Goal: Information Seeking & Learning: Check status

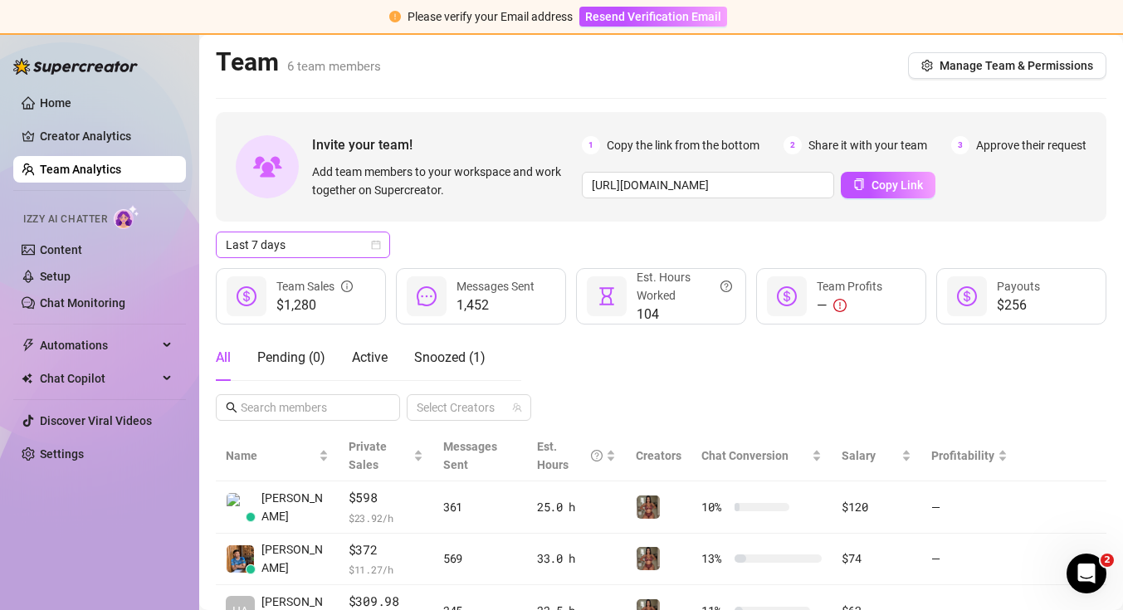
click at [368, 238] on span "Last 7 days" at bounding box center [303, 244] width 154 height 25
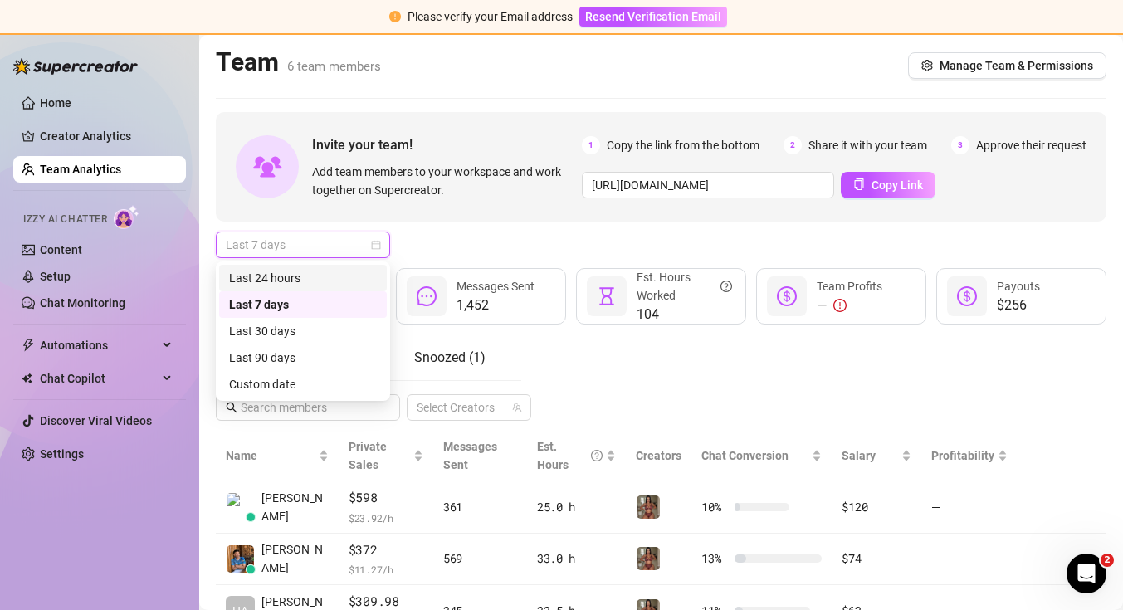
click at [352, 279] on div "Last 24 hours" at bounding box center [303, 278] width 148 height 18
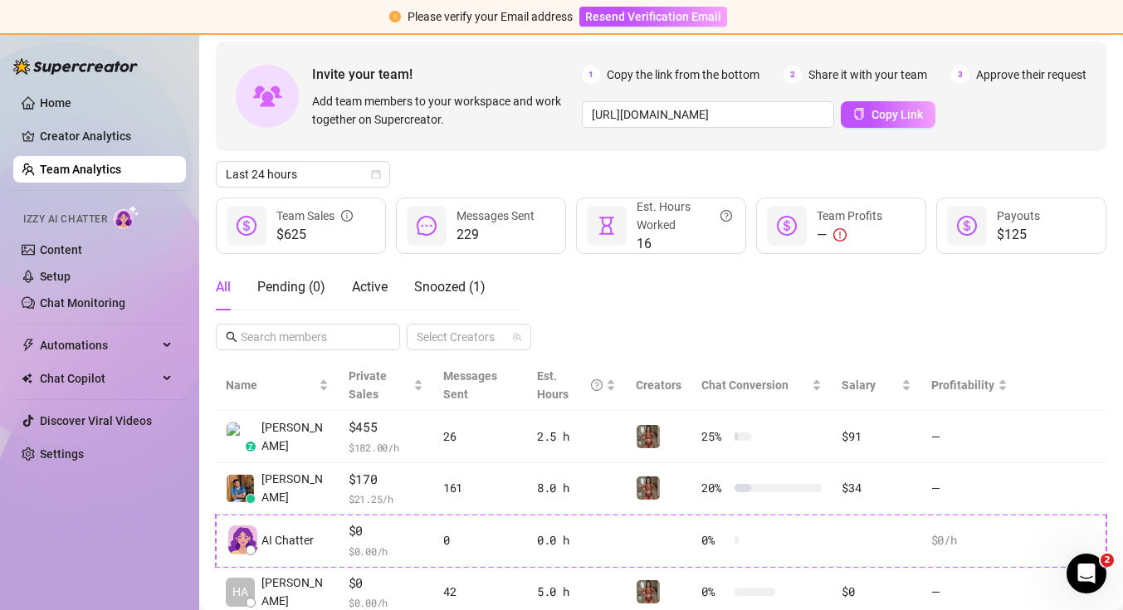
scroll to position [74, 0]
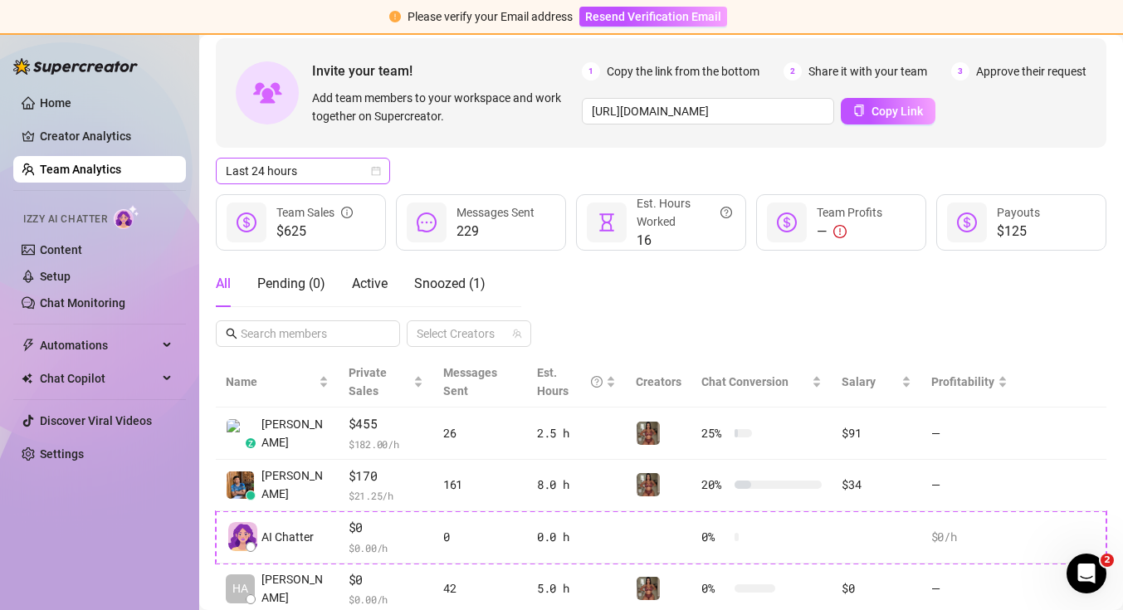
click at [383, 179] on div "Last 24 hours" at bounding box center [303, 171] width 174 height 27
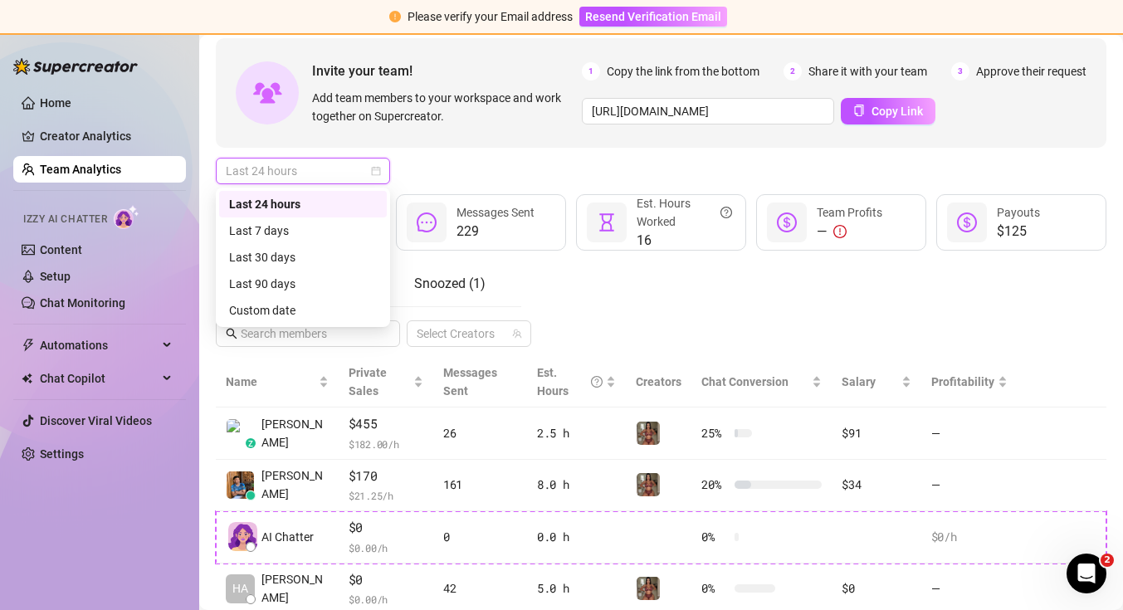
click at [362, 209] on div "Last 24 hours" at bounding box center [303, 204] width 148 height 18
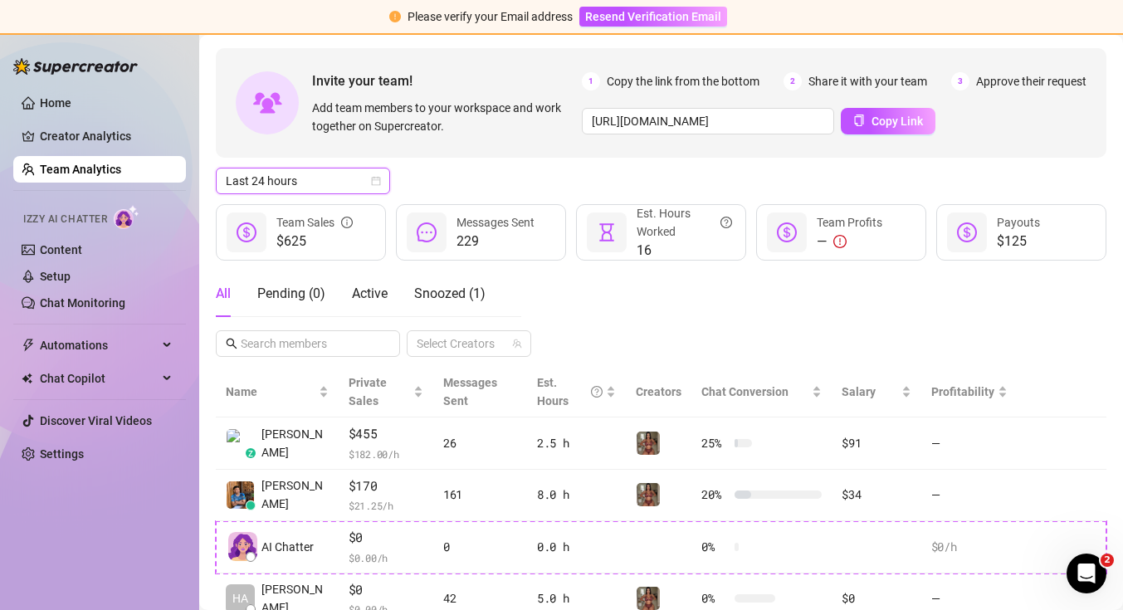
scroll to position [0, 0]
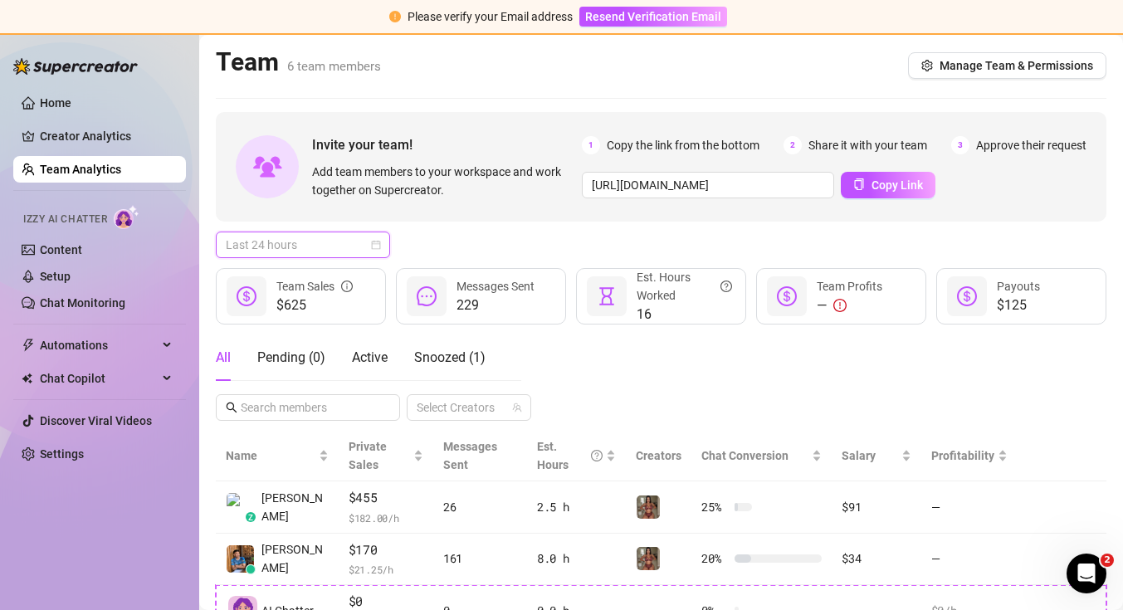
click at [265, 248] on span "Last 24 hours" at bounding box center [303, 244] width 154 height 25
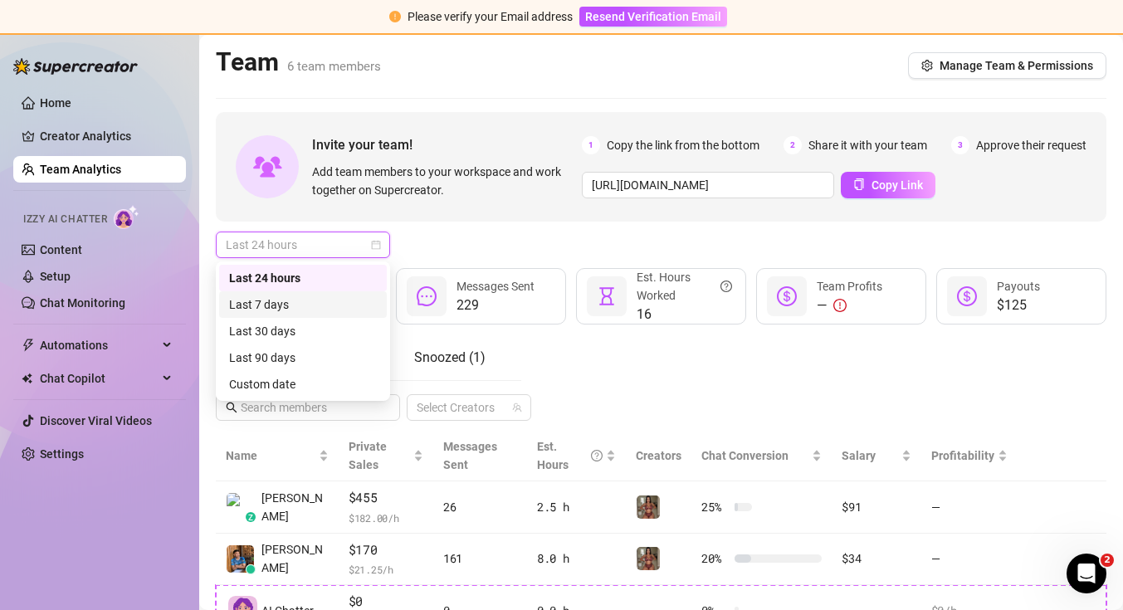
click at [261, 300] on div "Last 7 days" at bounding box center [303, 304] width 148 height 18
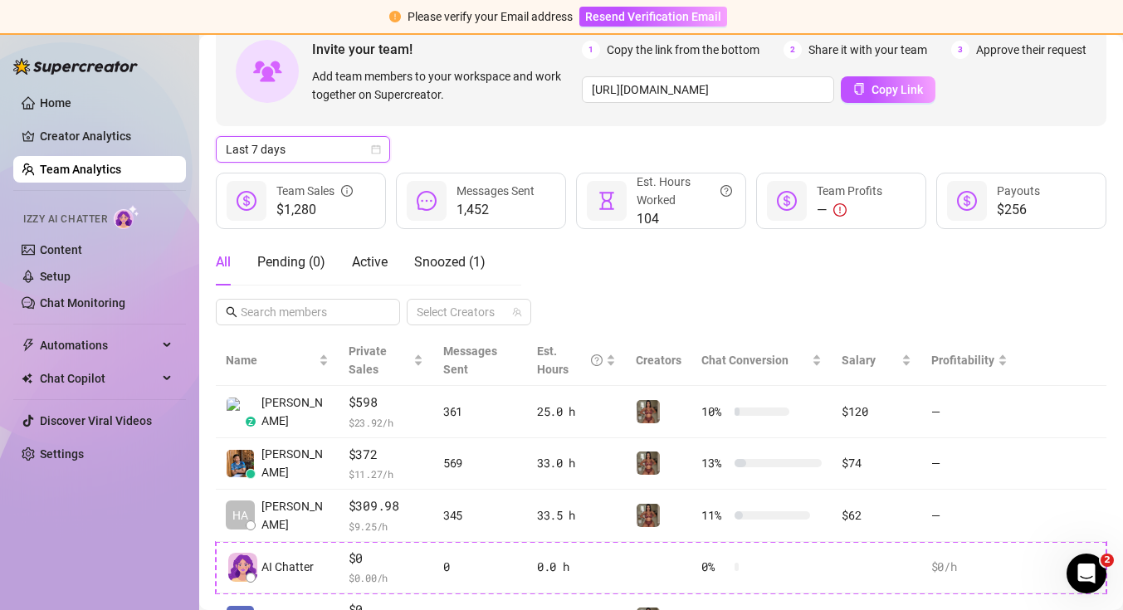
scroll to position [93, 0]
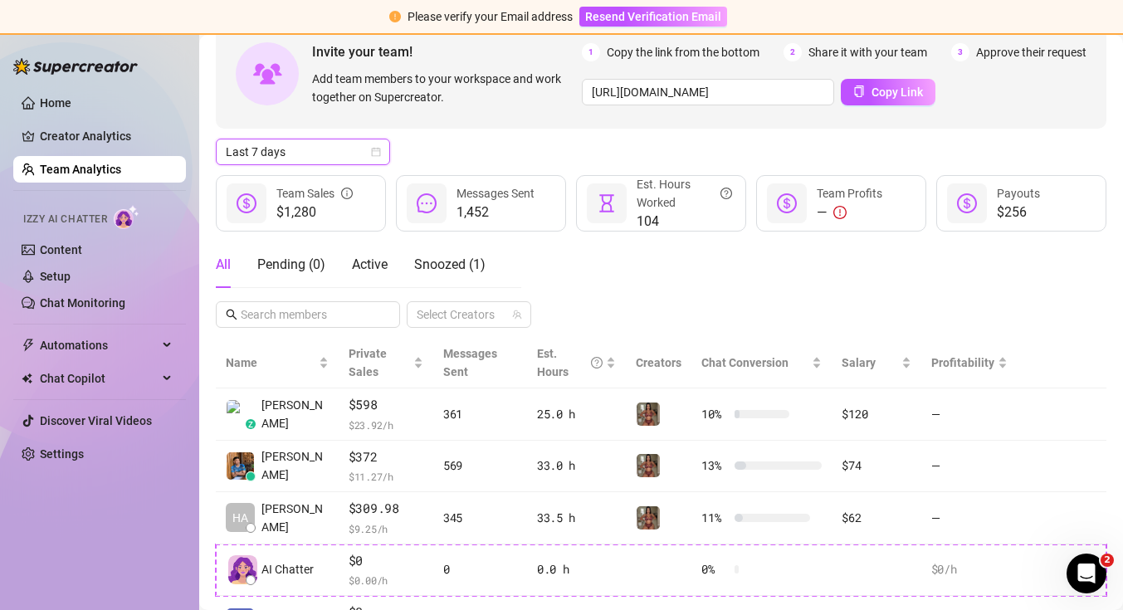
click at [377, 149] on icon "calendar" at bounding box center [376, 152] width 10 height 10
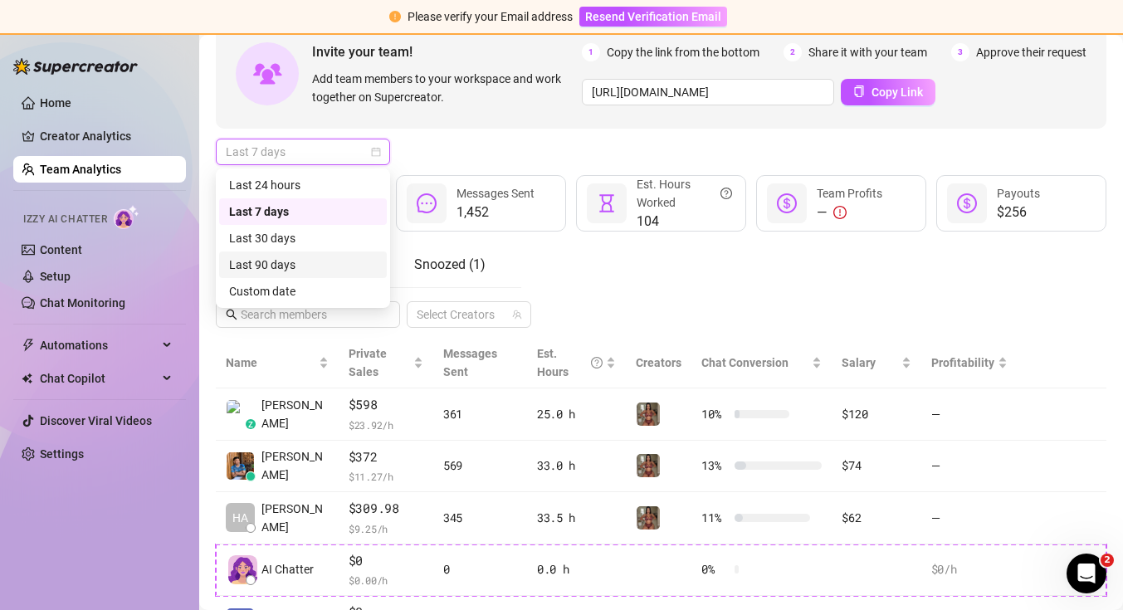
click at [340, 261] on div "Last 90 days" at bounding box center [303, 265] width 148 height 18
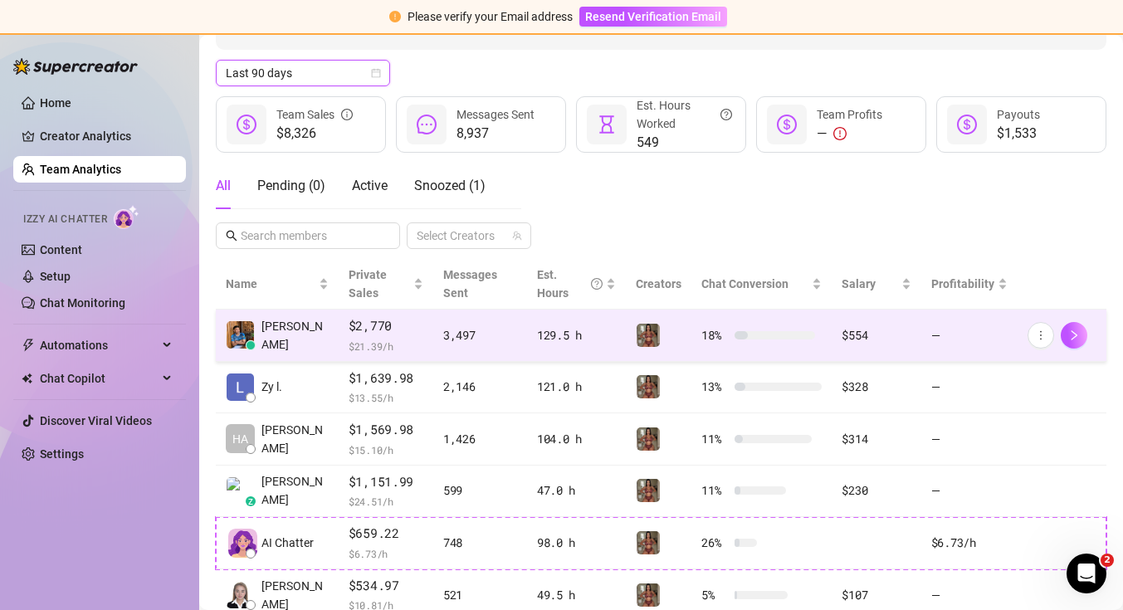
scroll to position [168, 0]
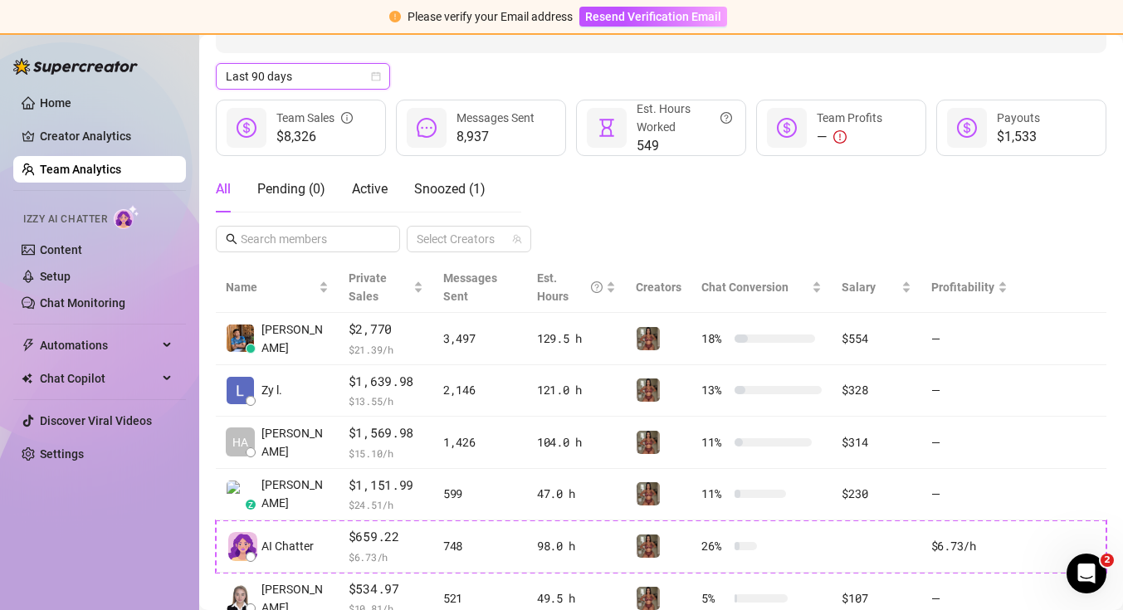
click at [374, 78] on icon "calendar" at bounding box center [376, 76] width 10 height 10
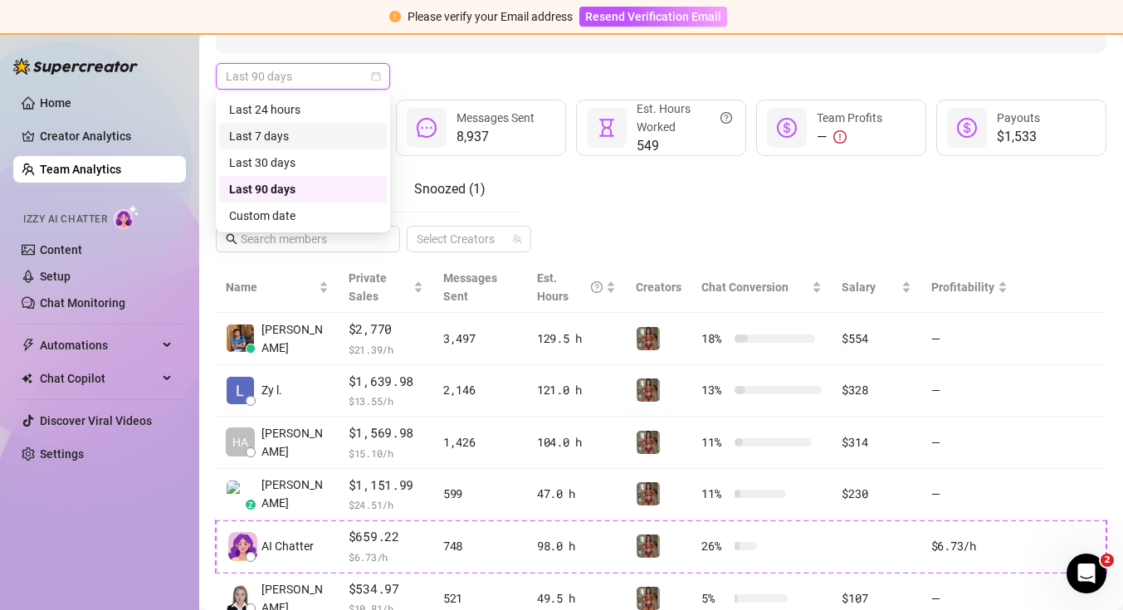
click at [355, 137] on div "Last 7 days" at bounding box center [303, 136] width 148 height 18
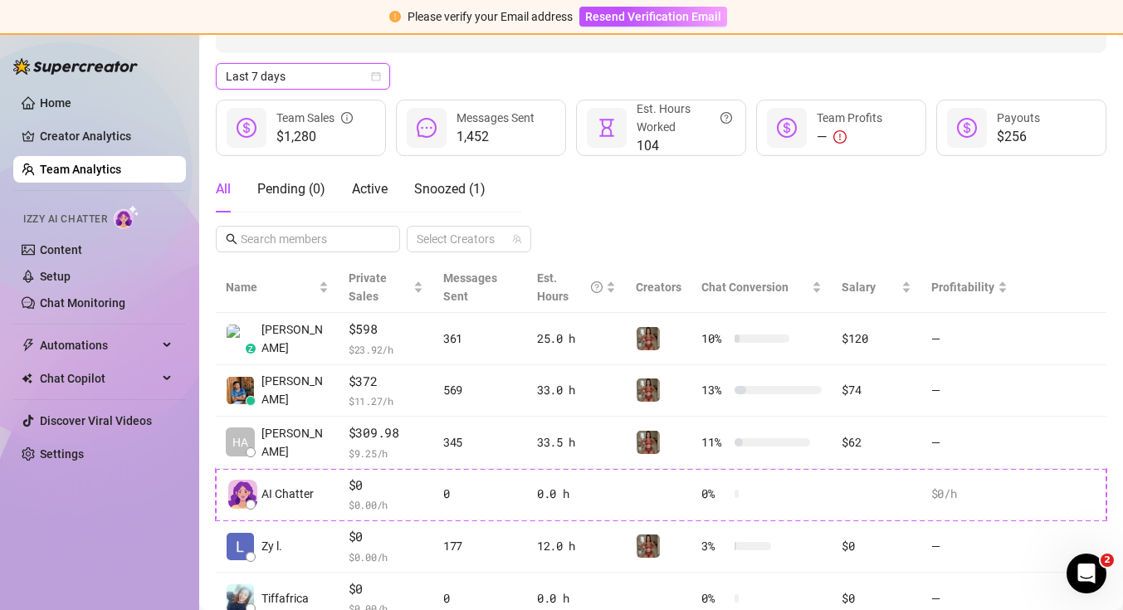
click at [379, 91] on div "Invite your team! Add team members to your workspace and work together on Super…" at bounding box center [661, 310] width 891 height 733
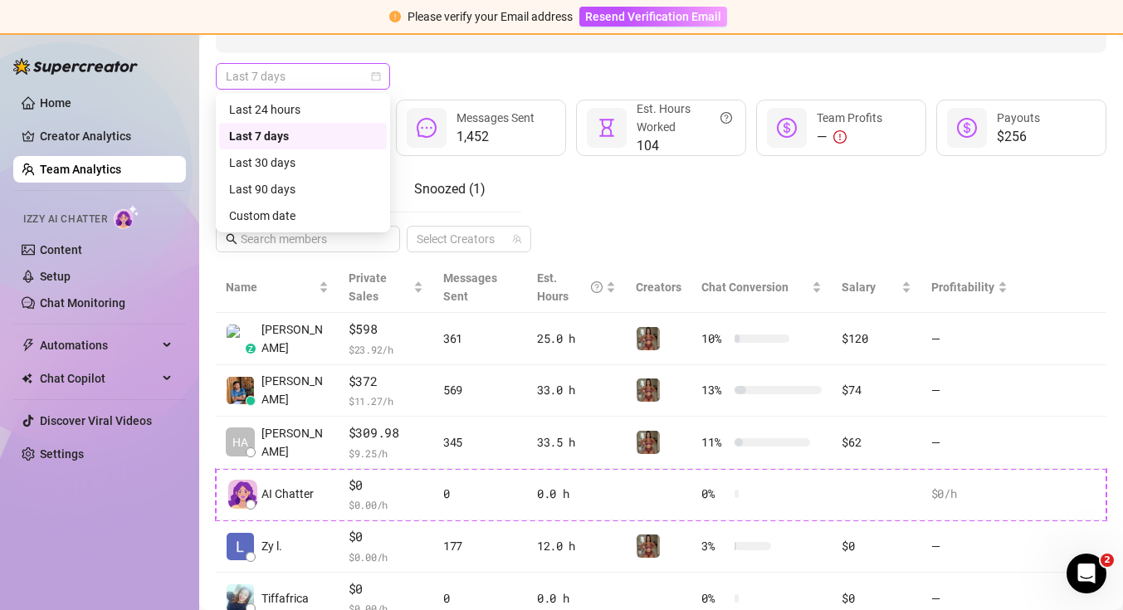
click at [377, 81] on span "Last 7 days" at bounding box center [303, 76] width 154 height 25
click at [345, 164] on div "Last 30 days" at bounding box center [303, 163] width 148 height 18
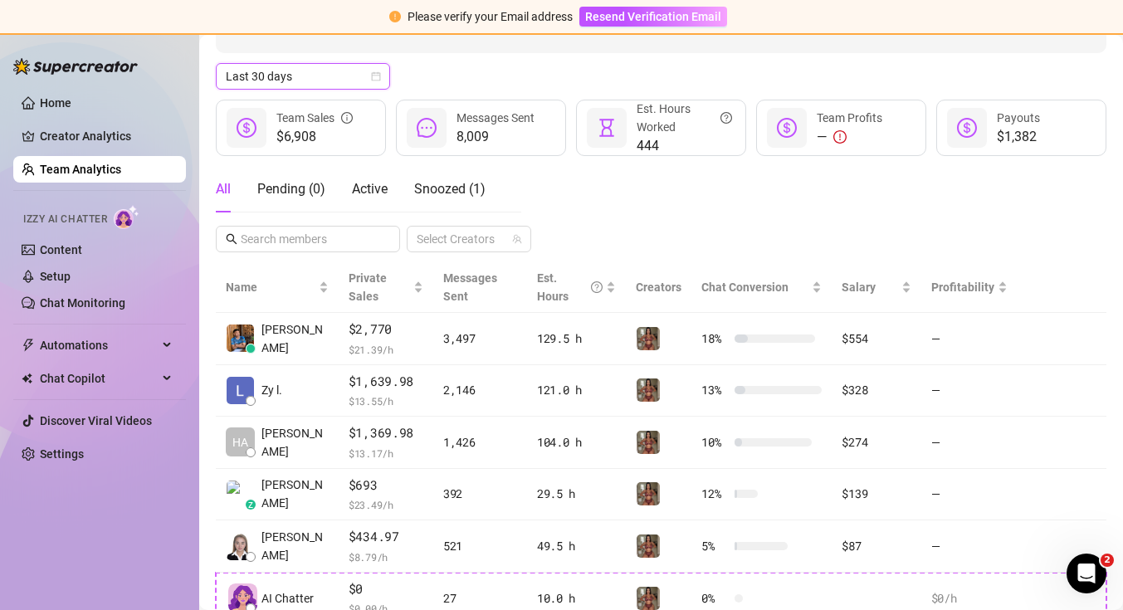
click at [372, 80] on icon "calendar" at bounding box center [376, 76] width 9 height 9
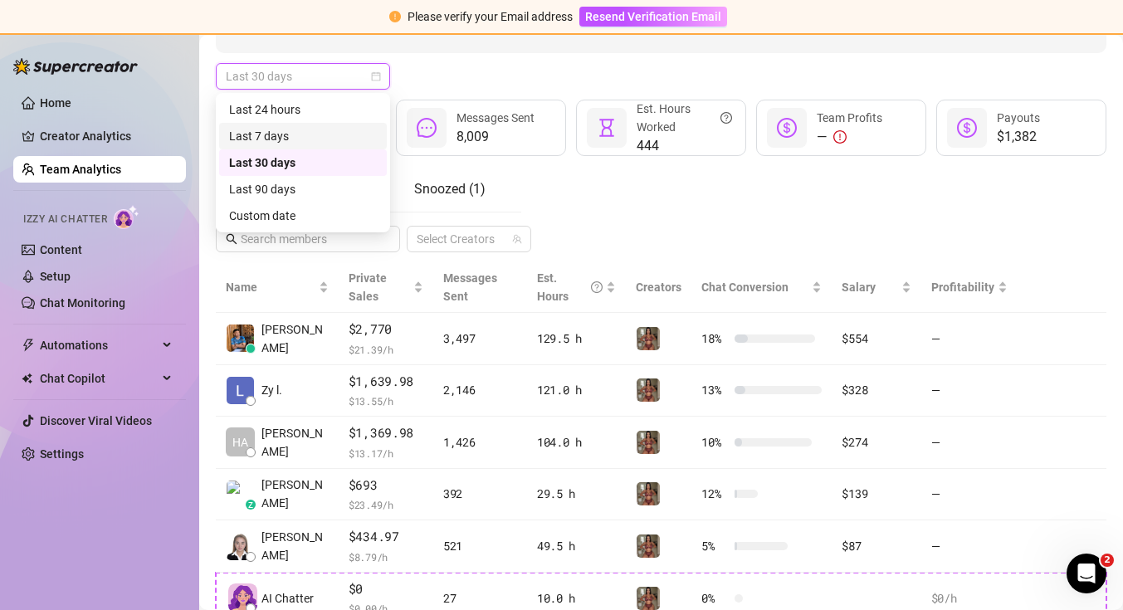
click at [335, 137] on div "Last 7 days" at bounding box center [303, 136] width 148 height 18
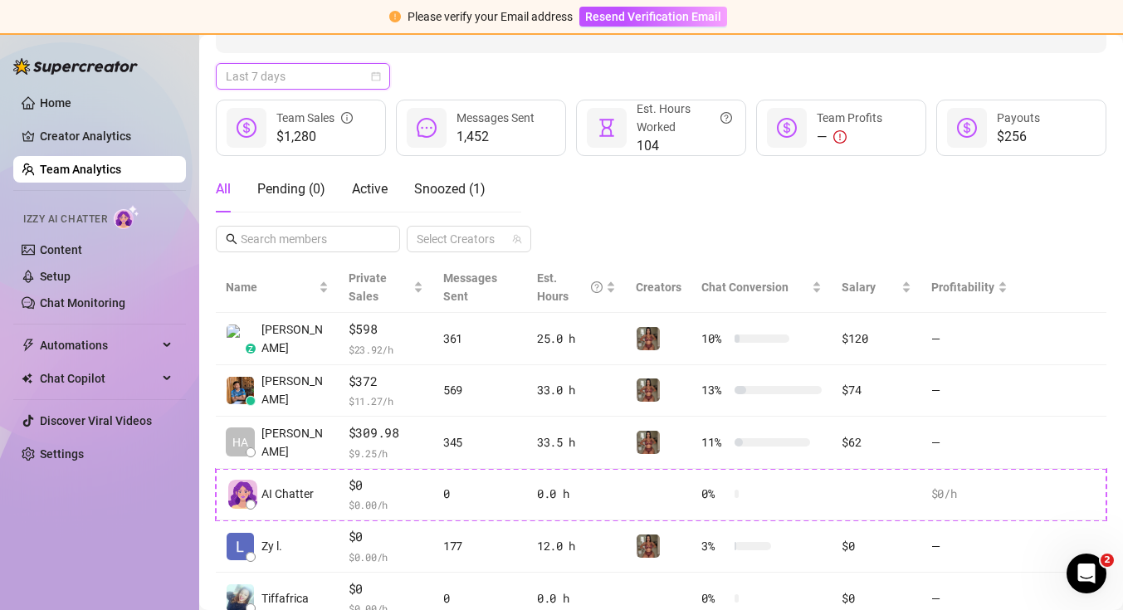
click at [377, 82] on span "Last 7 days" at bounding box center [303, 76] width 154 height 25
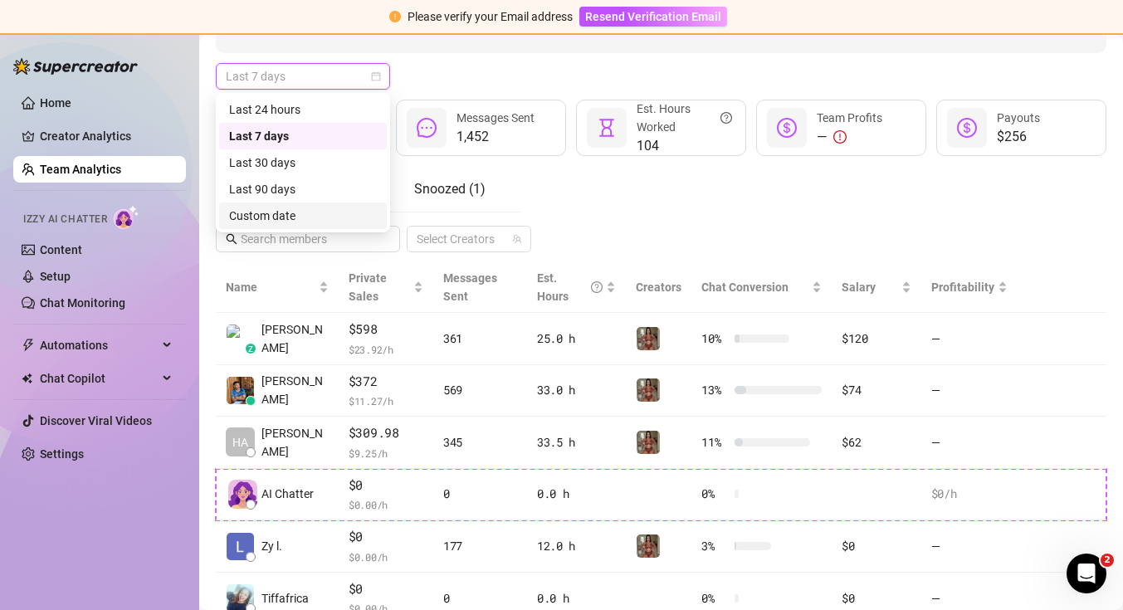
click at [325, 208] on div "Custom date" at bounding box center [303, 216] width 148 height 18
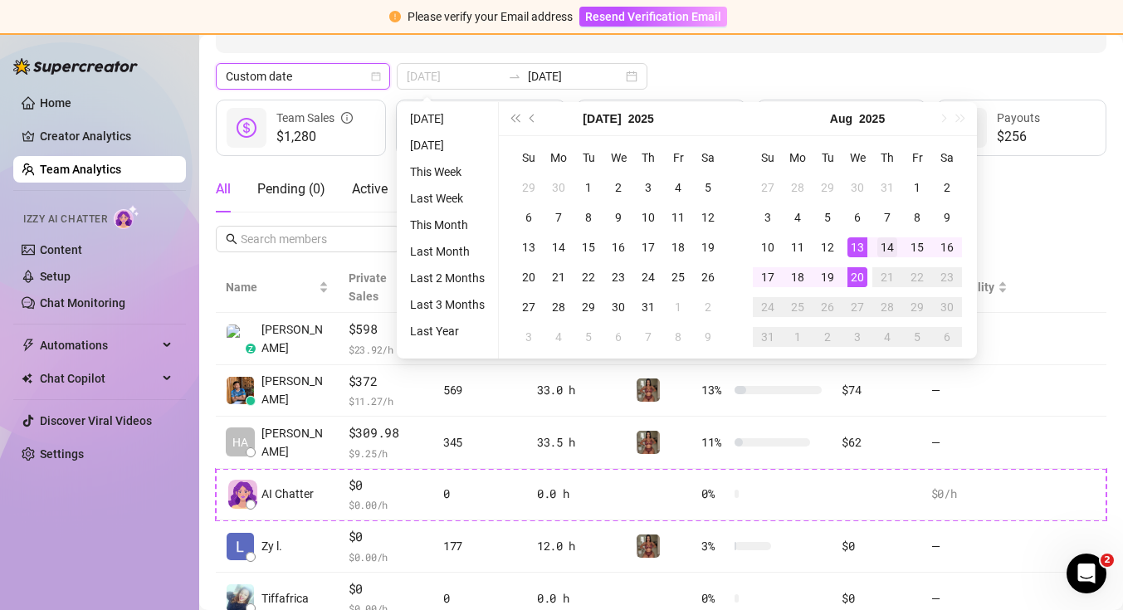
type input "[DATE]"
click at [882, 247] on div "14" at bounding box center [887, 247] width 20 height 20
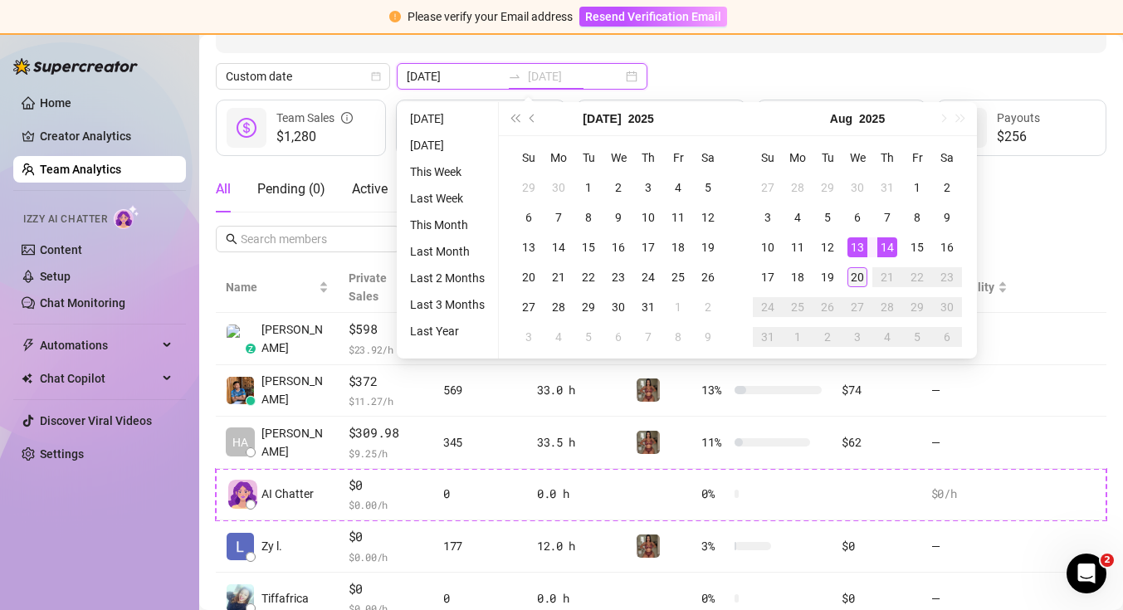
type input "[DATE]"
click at [854, 270] on div "20" at bounding box center [857, 277] width 20 height 20
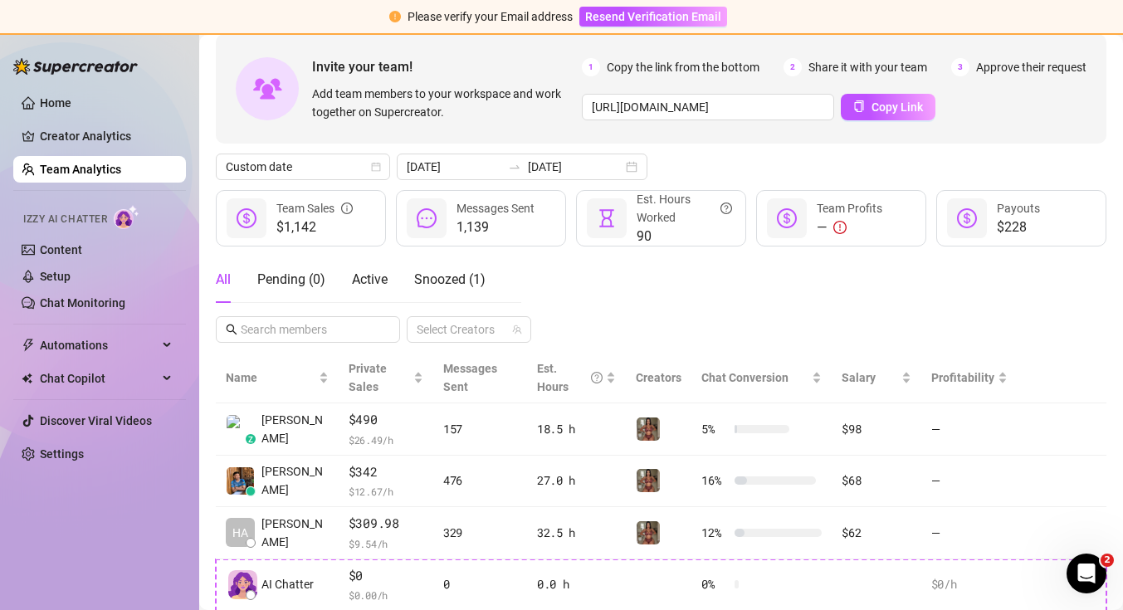
scroll to position [79, 0]
click at [121, 169] on link "Team Analytics" at bounding box center [80, 169] width 81 height 13
click at [362, 173] on span "Custom date" at bounding box center [303, 166] width 154 height 25
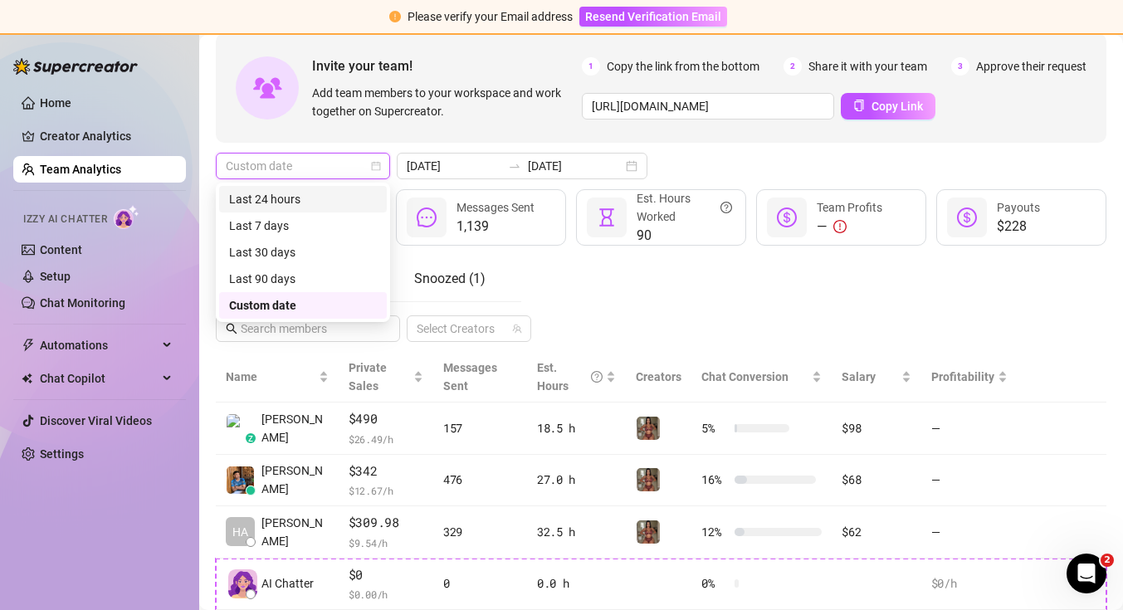
click at [349, 195] on div "Last 24 hours" at bounding box center [303, 199] width 148 height 18
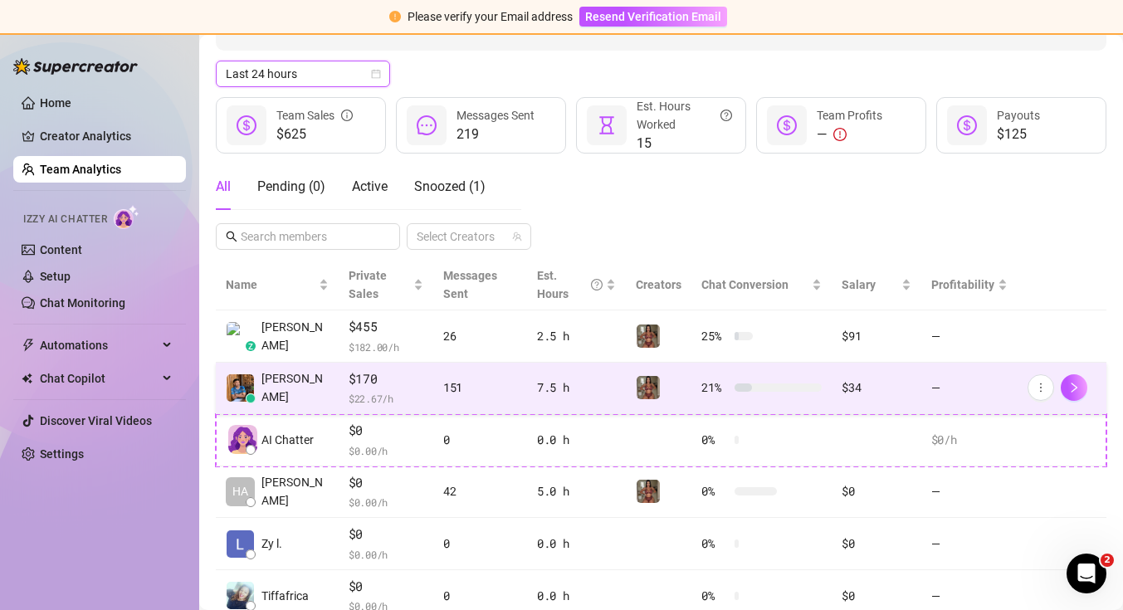
scroll to position [204, 0]
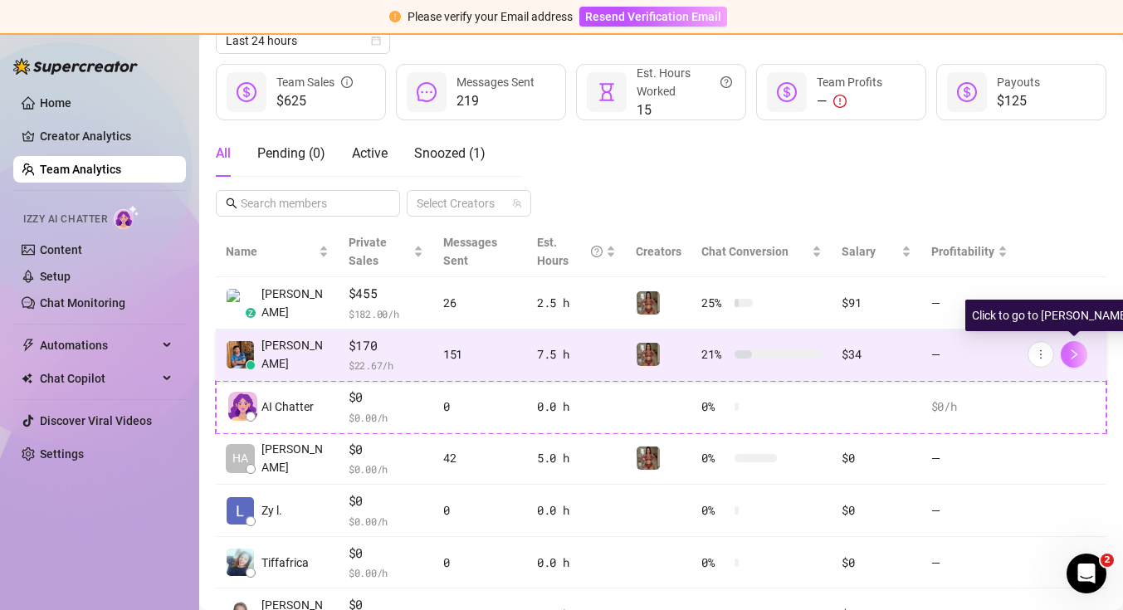
click at [1065, 349] on button "button" at bounding box center [1074, 354] width 27 height 27
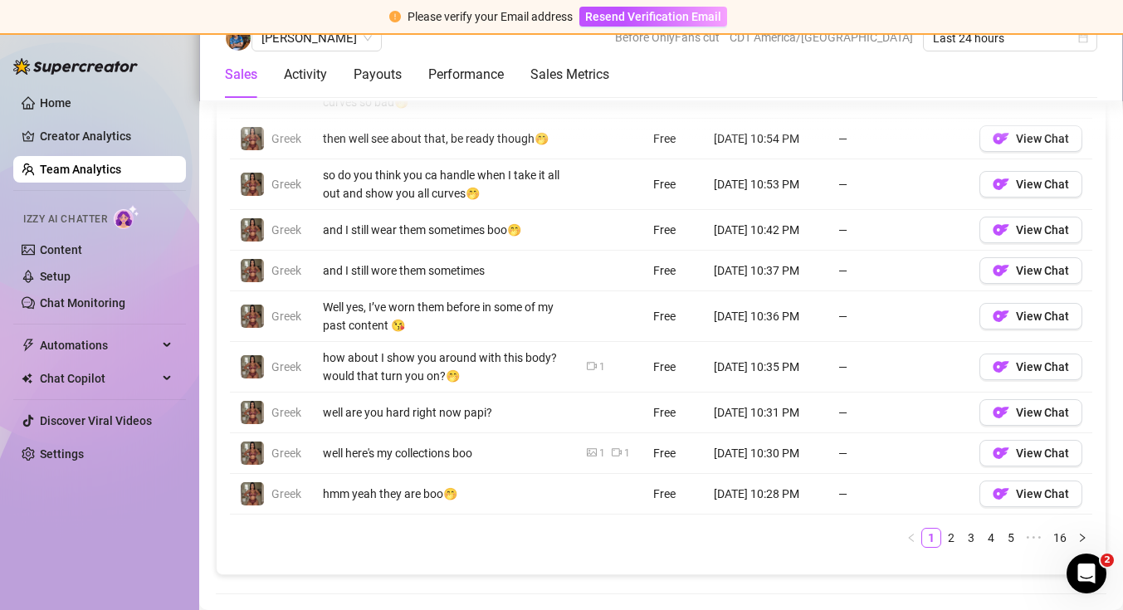
scroll to position [1348, 0]
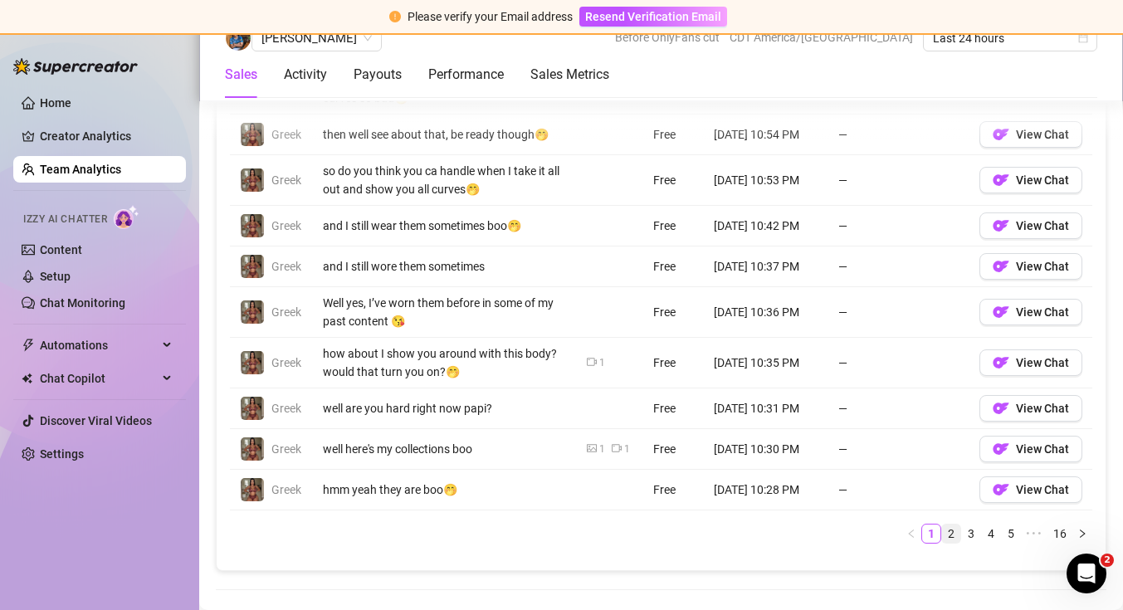
click at [948, 536] on link "2" at bounding box center [951, 534] width 18 height 18
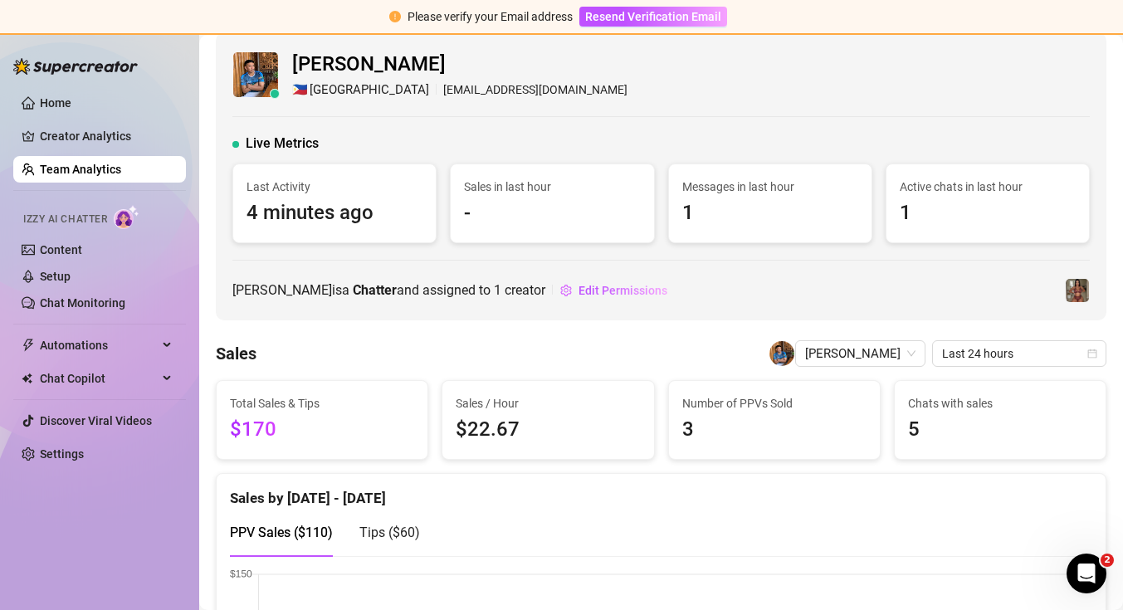
scroll to position [0, 0]
